Goal: Use online tool/utility

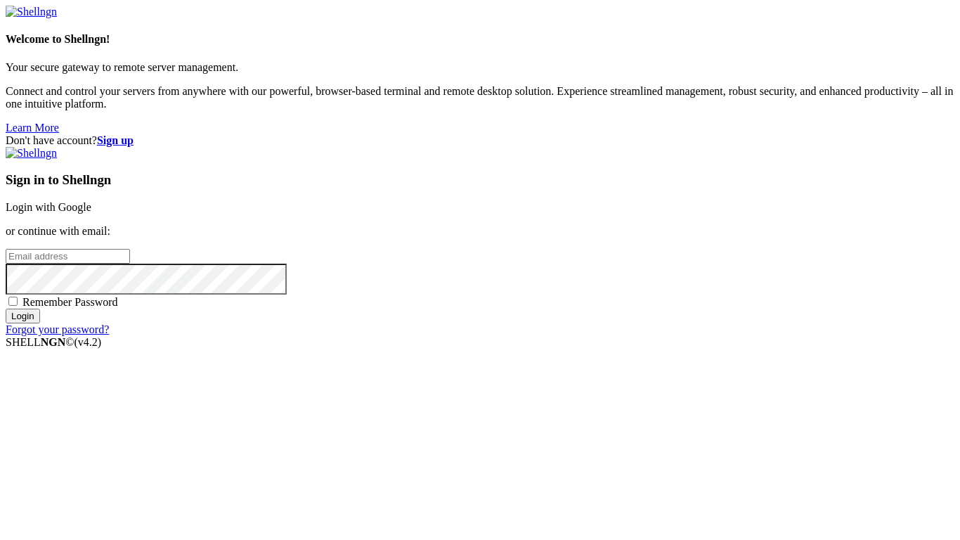
type input "Thatgoatkid"
click at [91, 201] on link "Login with Google" at bounding box center [49, 207] width 86 height 12
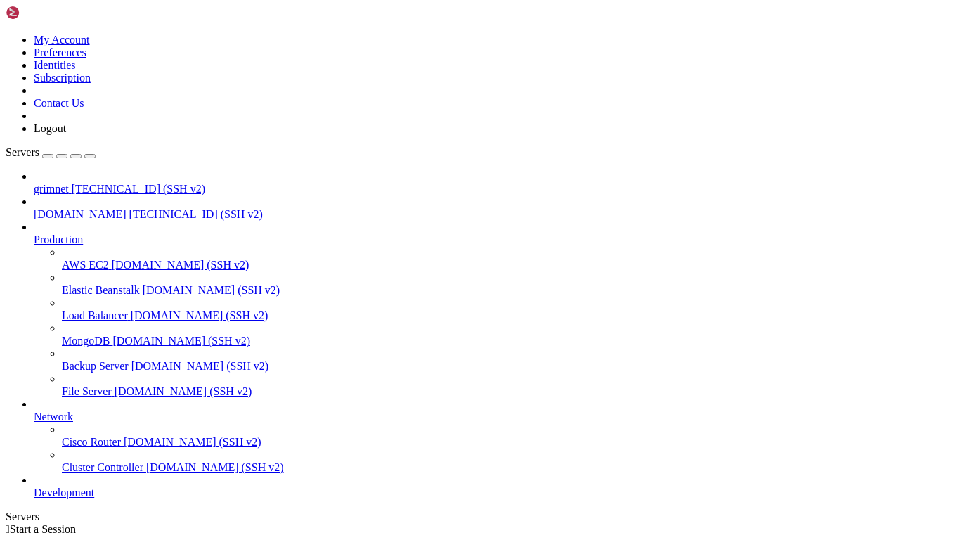
click at [76, 183] on span "[TECHNICAL_ID] (SSH v2)" at bounding box center [139, 189] width 134 height 12
click at [72, 183] on span "[TECHNICAL_ID] (SSH v2)" at bounding box center [139, 189] width 134 height 12
